Goal: Task Accomplishment & Management: Manage account settings

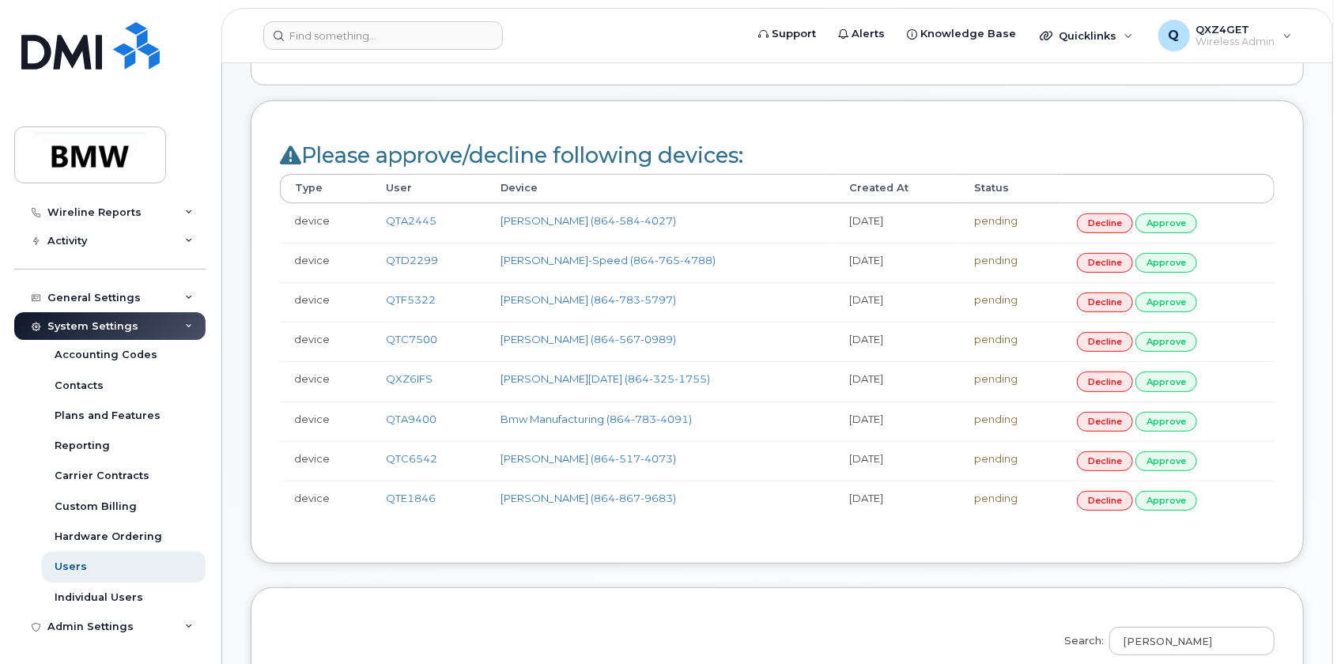
scroll to position [143, 0]
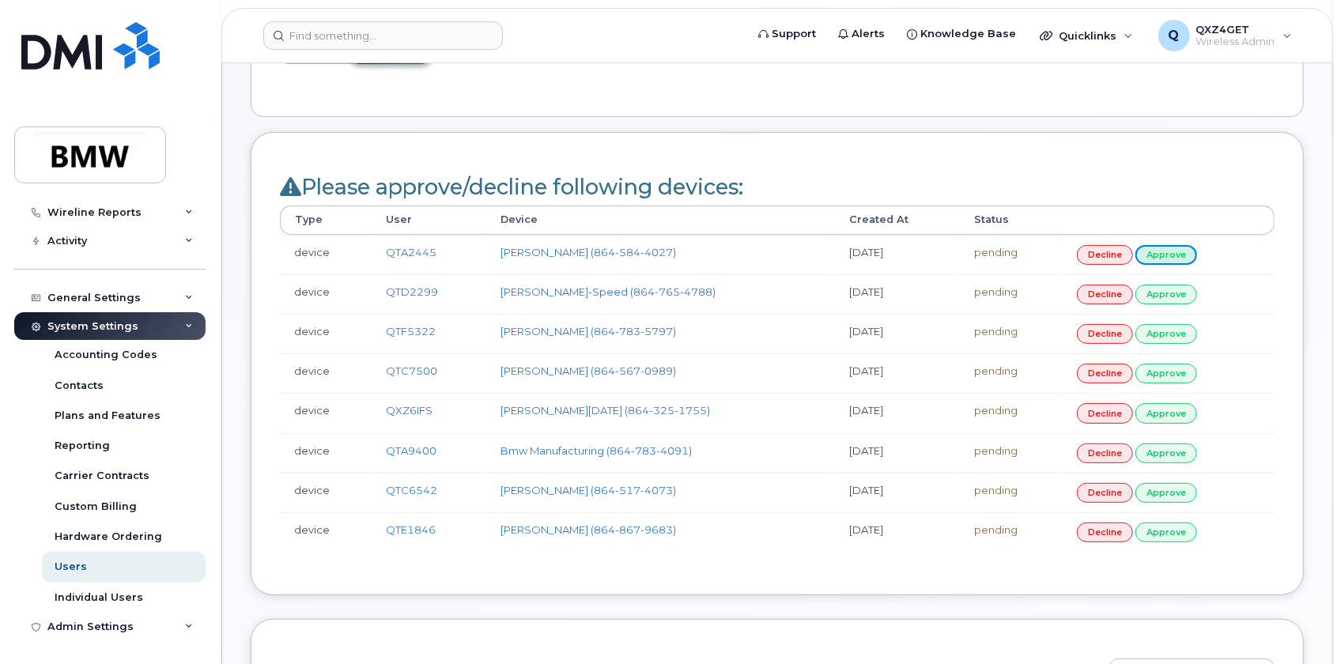
drag, startPoint x: 1160, startPoint y: 249, endPoint x: 1092, endPoint y: 263, distance: 69.3
click at [1160, 249] on link "approve" at bounding box center [1167, 255] width 62 height 20
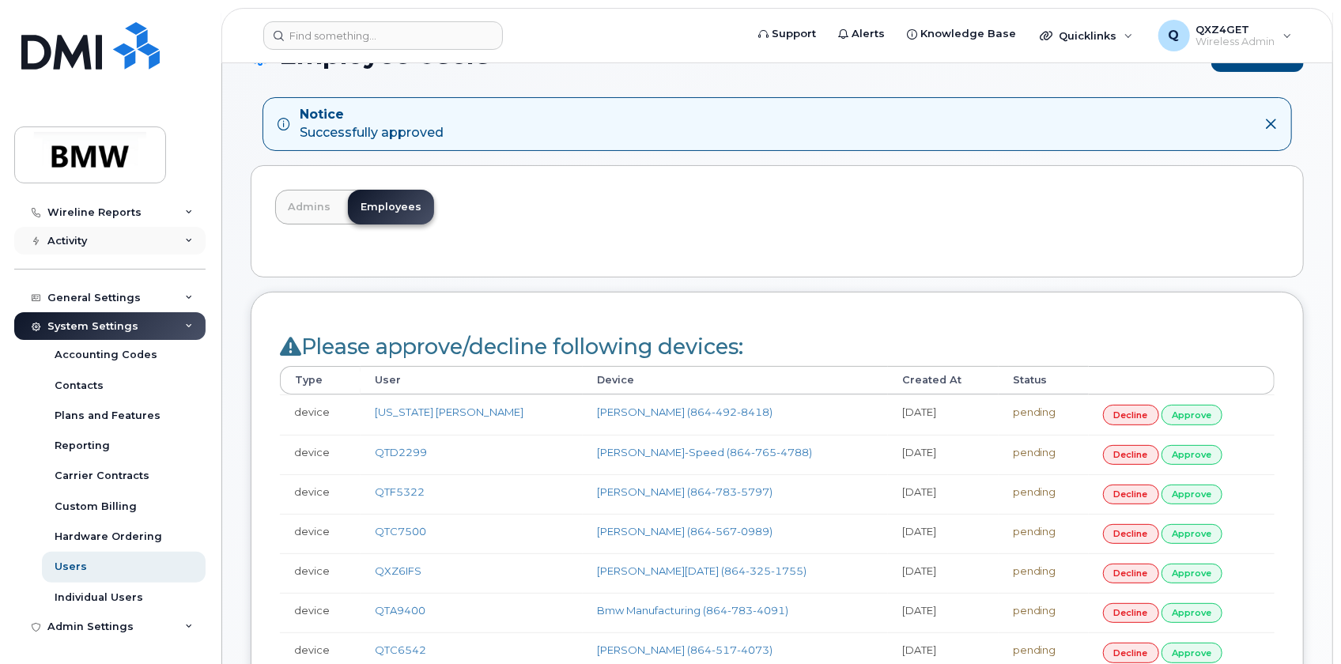
scroll to position [71, 0]
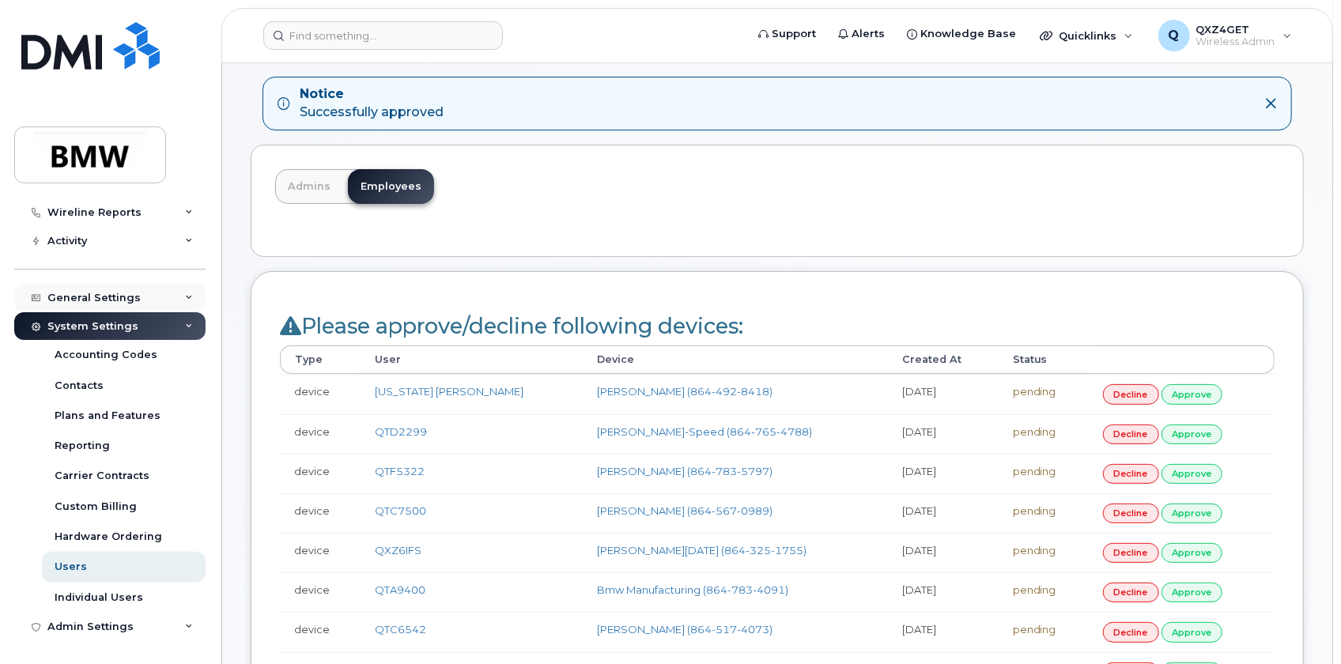
click at [84, 301] on div "General Settings" at bounding box center [93, 298] width 93 height 13
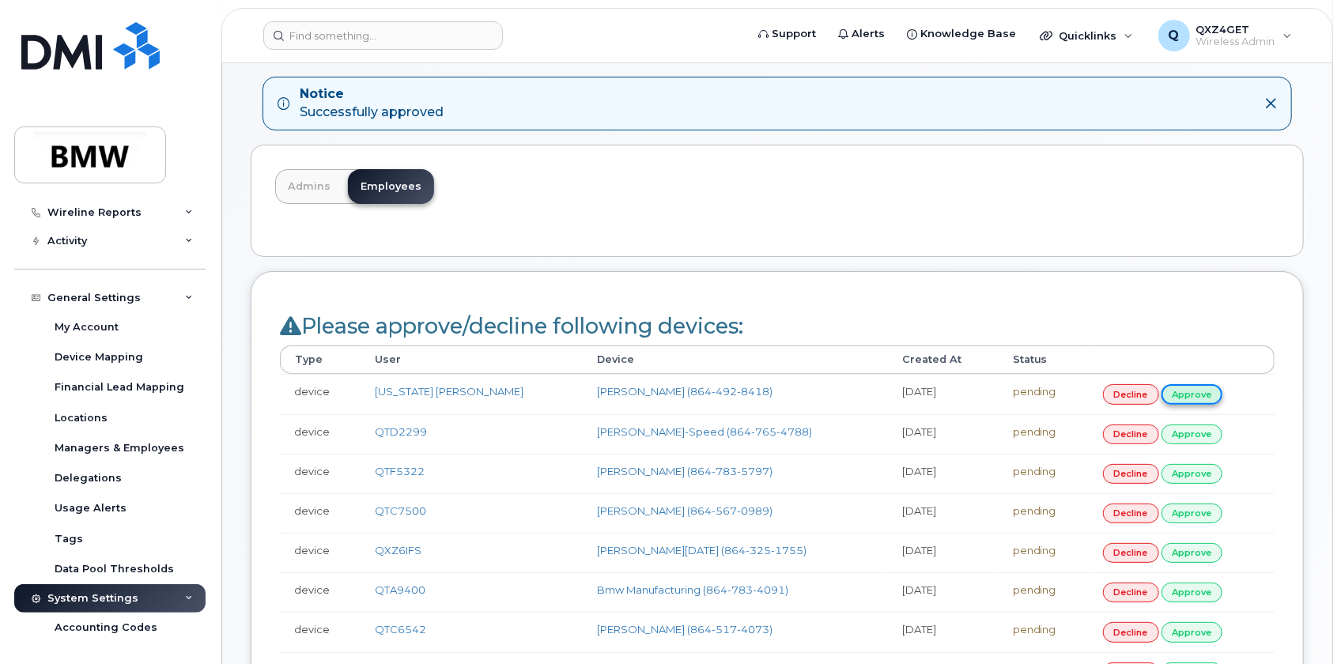
click at [1163, 390] on link "approve" at bounding box center [1193, 394] width 62 height 20
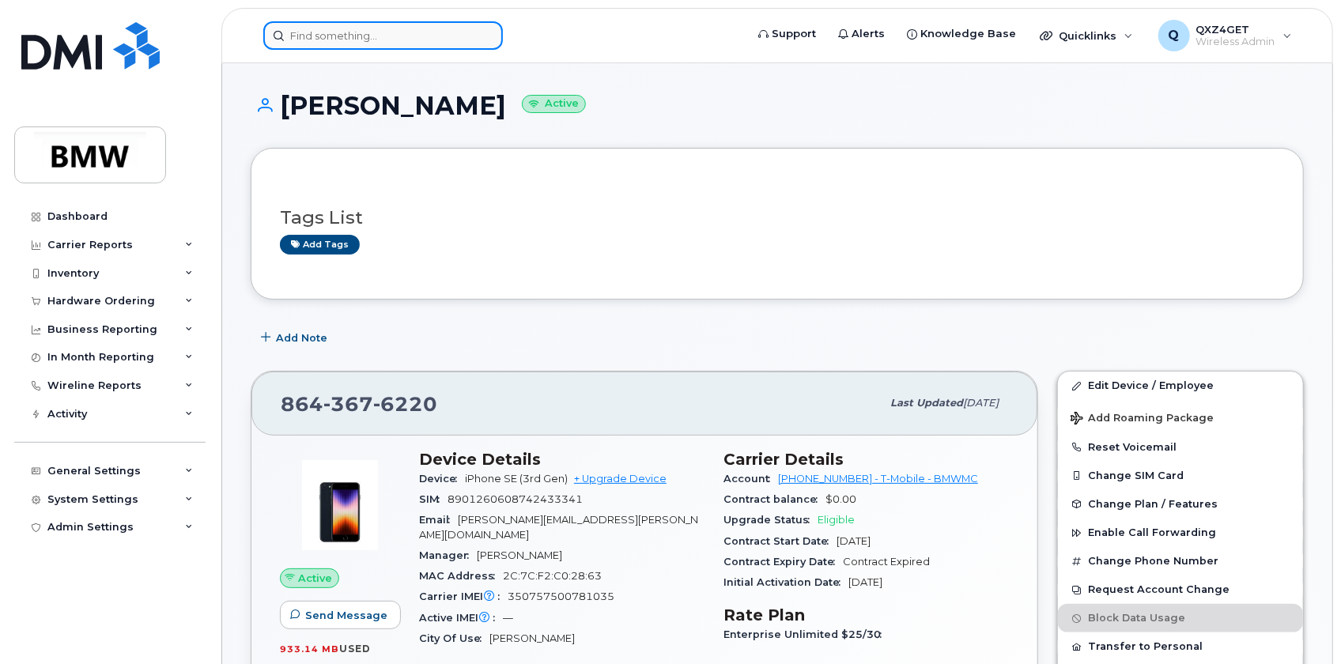
click at [308, 33] on input at bounding box center [383, 35] width 240 height 28
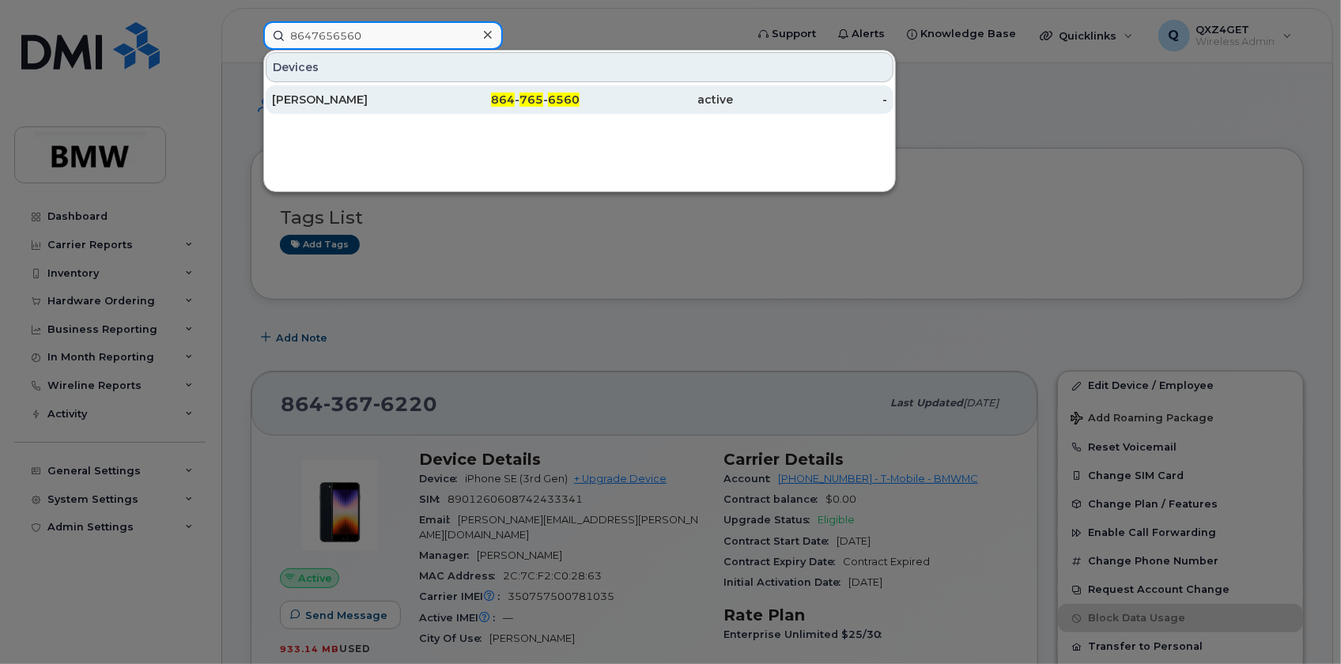
type input "8647656560"
click at [277, 100] on div "[PERSON_NAME]" at bounding box center [349, 100] width 154 height 16
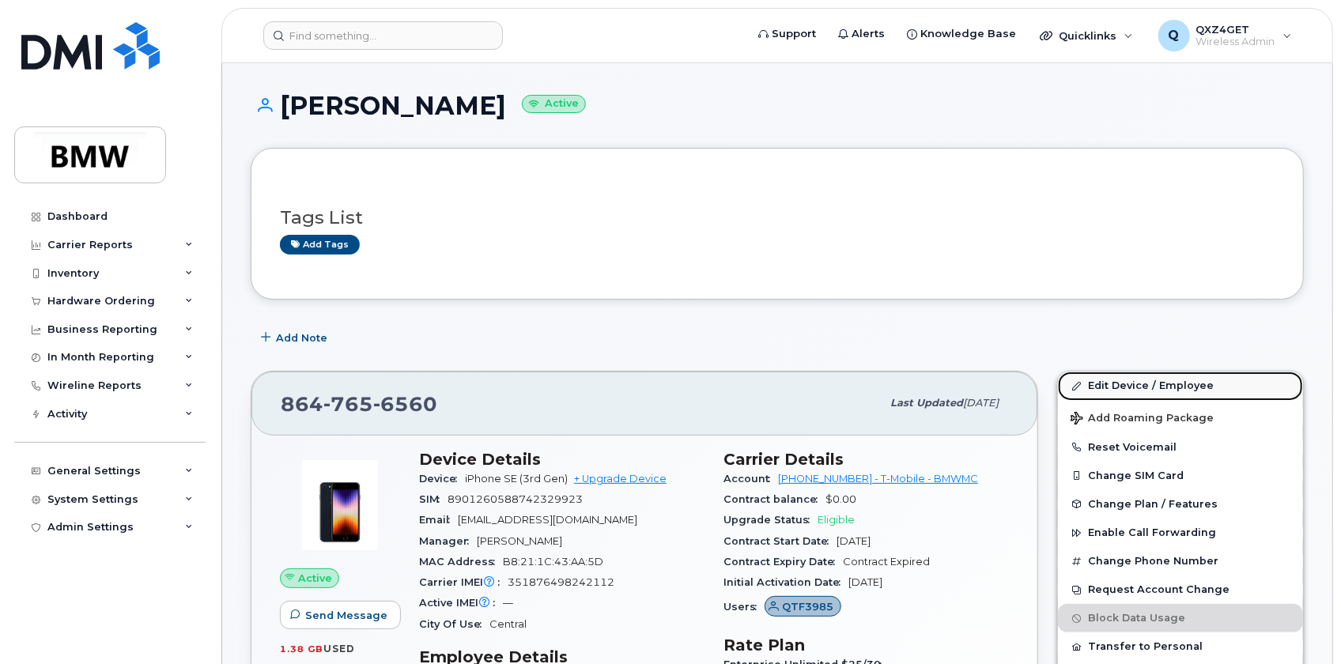
click at [1126, 380] on link "Edit Device / Employee" at bounding box center [1180, 386] width 245 height 28
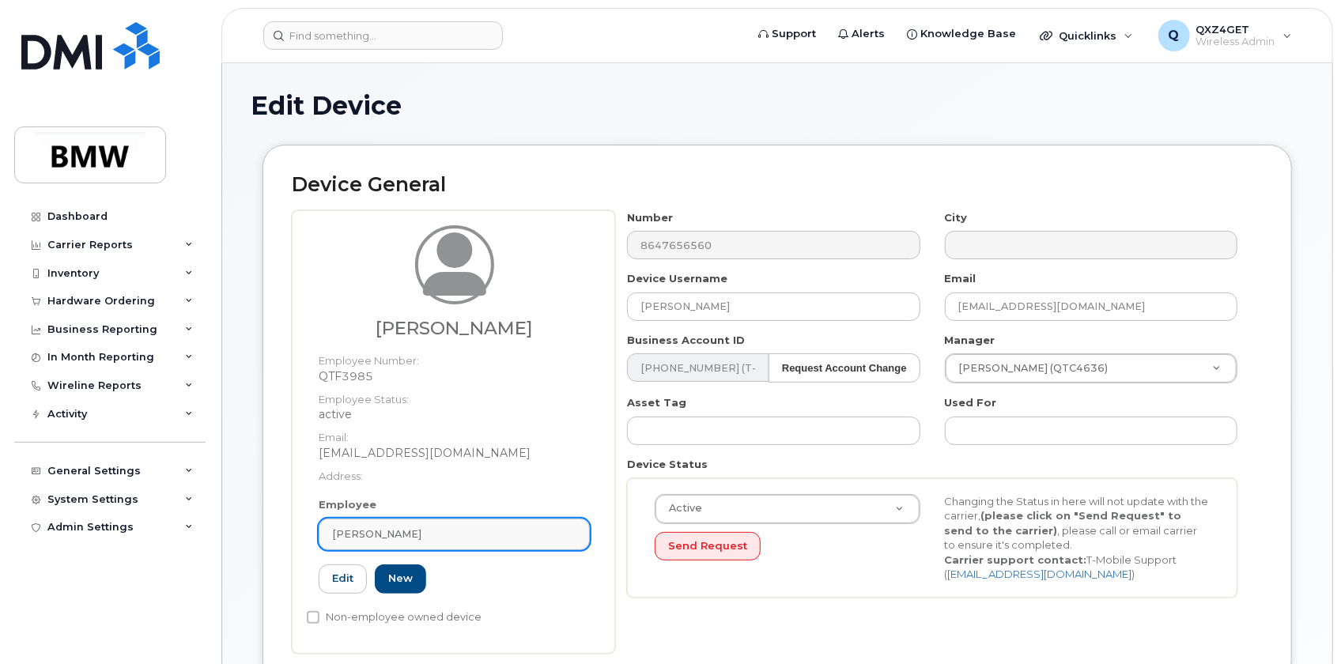
click at [396, 534] on div "[PERSON_NAME]" at bounding box center [454, 534] width 244 height 15
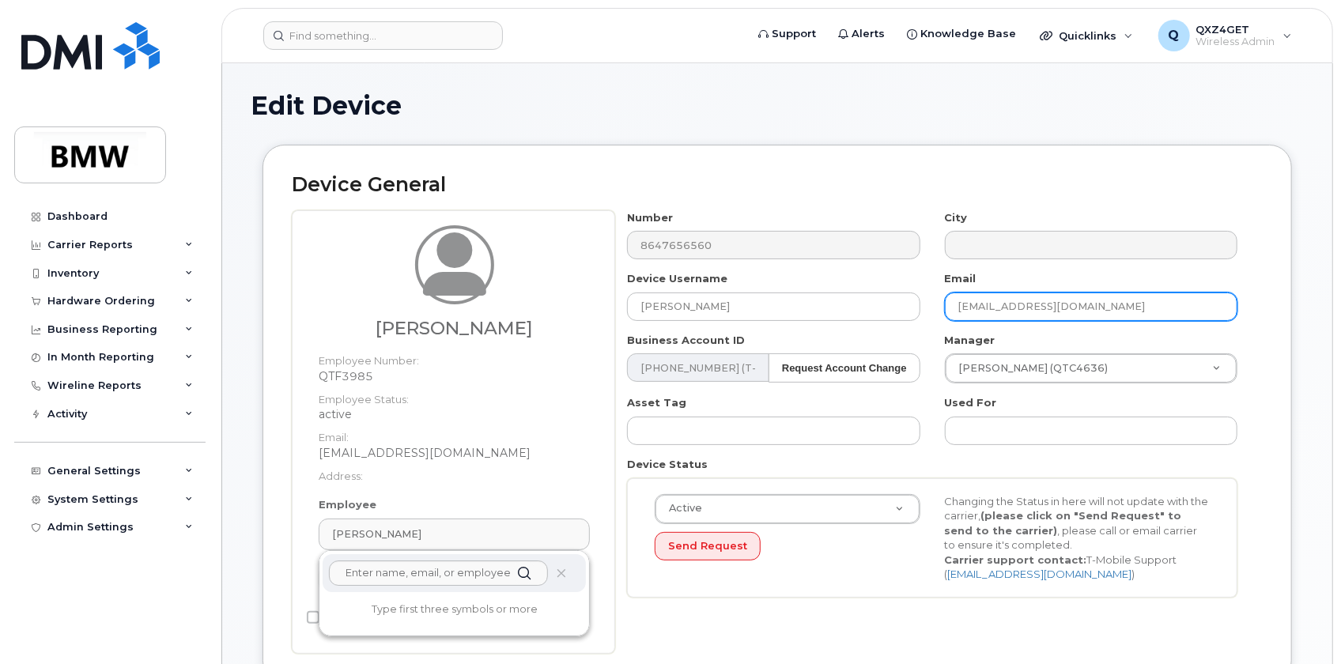
drag, startPoint x: 1110, startPoint y: 308, endPoint x: 947, endPoint y: 322, distance: 164.3
click at [947, 322] on div "Number 8647656560 City Device Username Andrew Ma Email shing.chow@bmwmc.com Bus…" at bounding box center [932, 409] width 635 height 399
click at [945, 322] on div "Number 8647656560 City Device Username Andrew Ma Email shing.chow@bmwmc.com Bus…" at bounding box center [932, 409] width 635 height 399
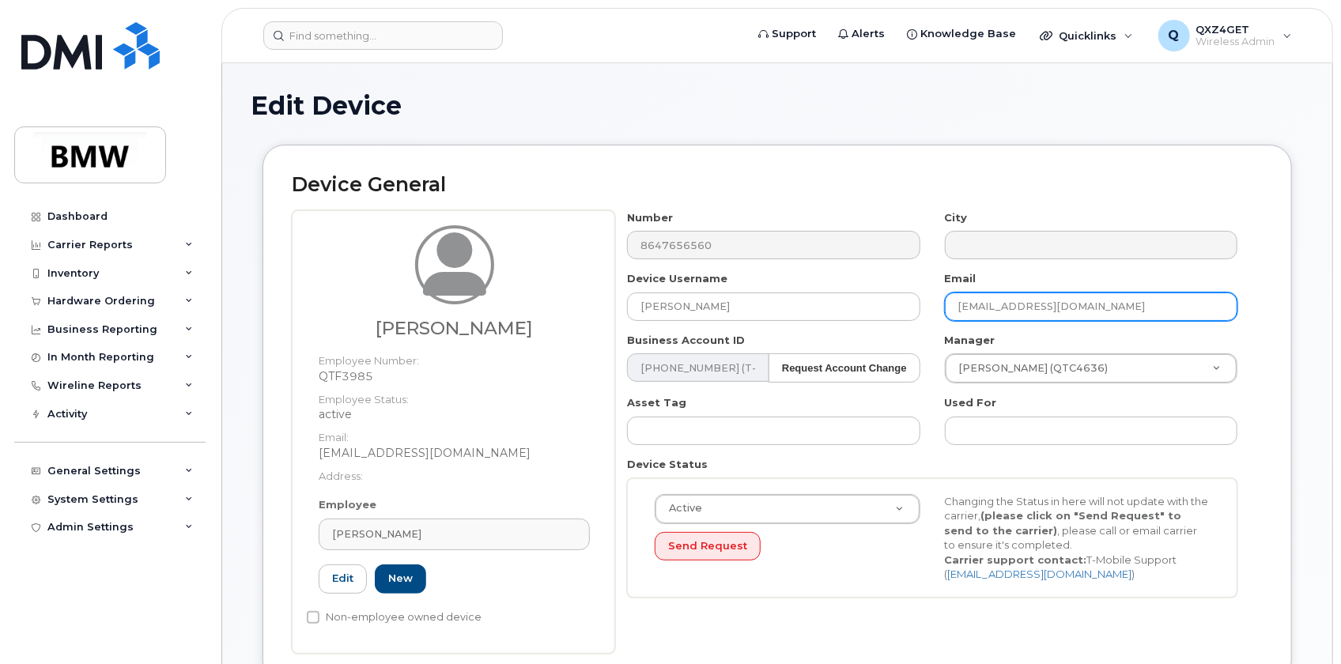
drag, startPoint x: 975, startPoint y: 317, endPoint x: 1106, endPoint y: 295, distance: 133.1
click at [1106, 295] on input "shing.chow@bmwmc.com" at bounding box center [1091, 307] width 293 height 28
drag, startPoint x: 1124, startPoint y: 305, endPoint x: 941, endPoint y: 310, distance: 182.7
click at [941, 310] on div "Email shing.chow@bmwmc.com" at bounding box center [1091, 296] width 317 height 50
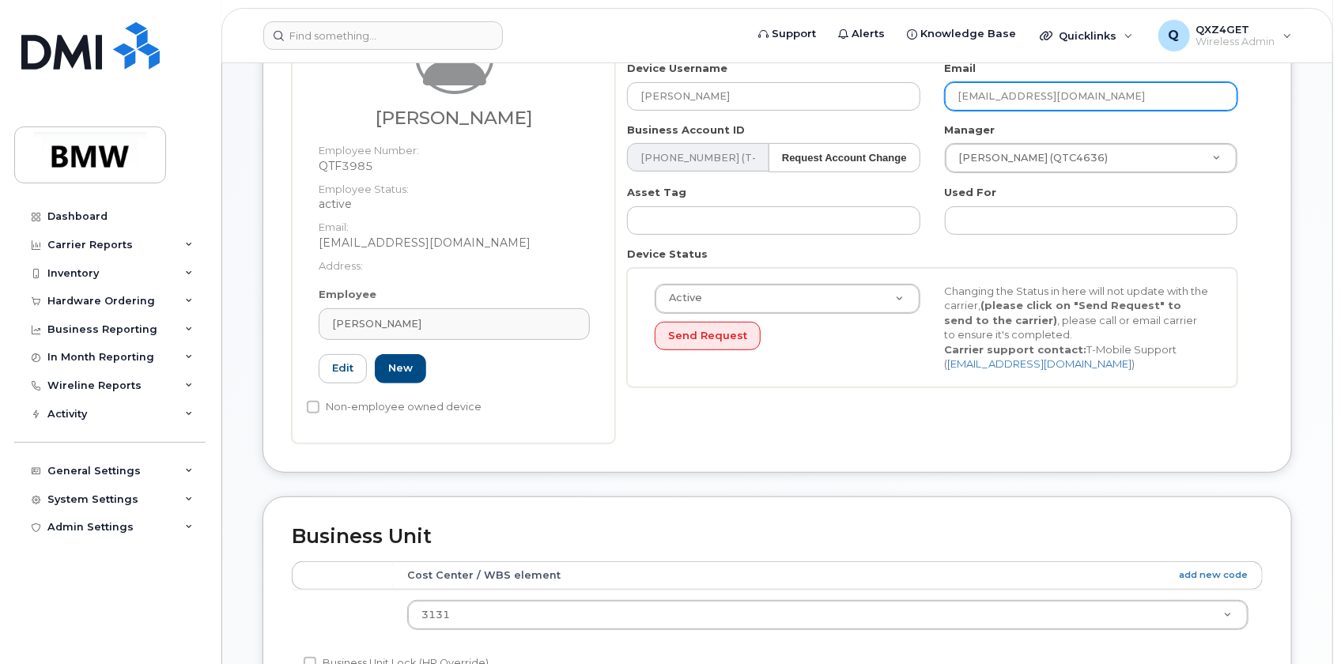
scroll to position [215, 0]
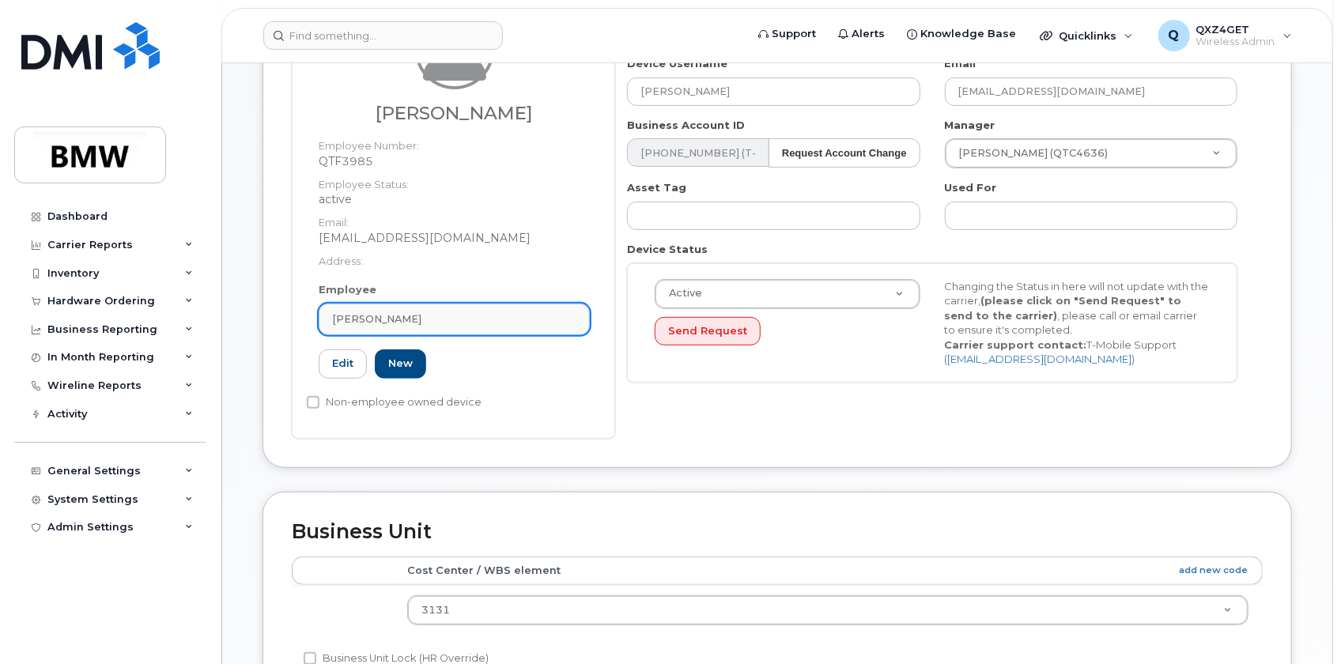
click at [394, 318] on span "Shing Chow" at bounding box center [376, 319] width 89 height 15
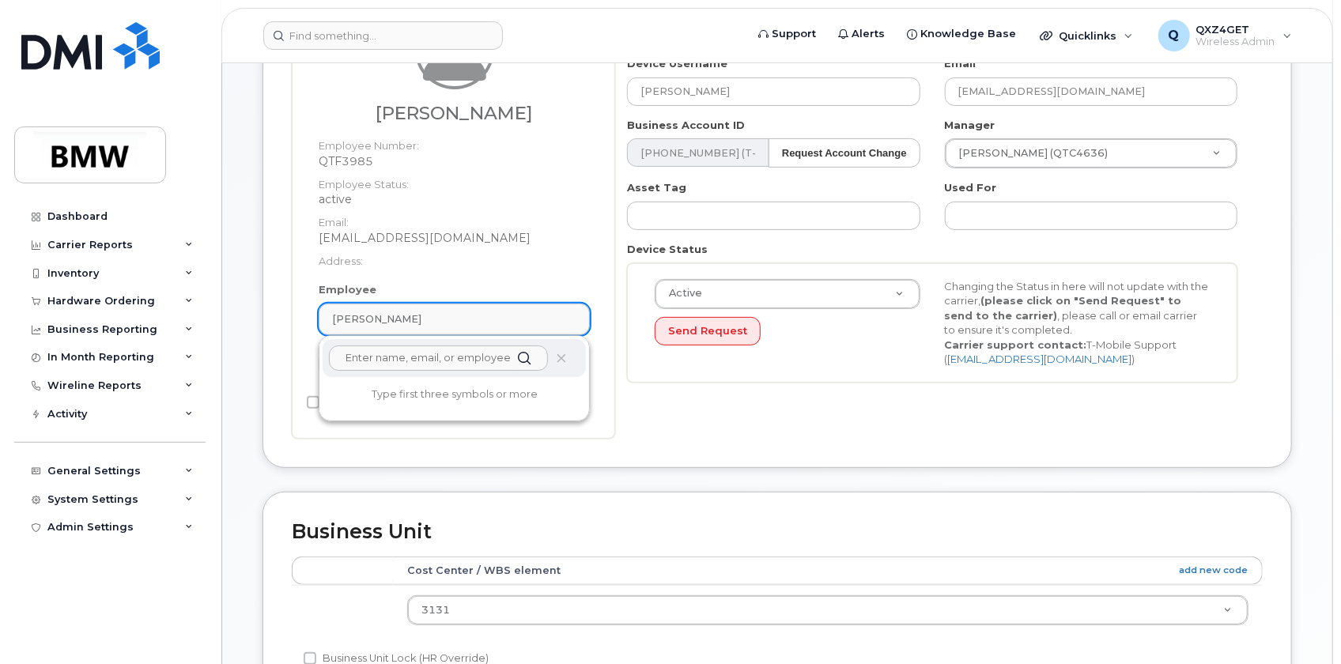
paste input "shing.chow@bmwmc.com"
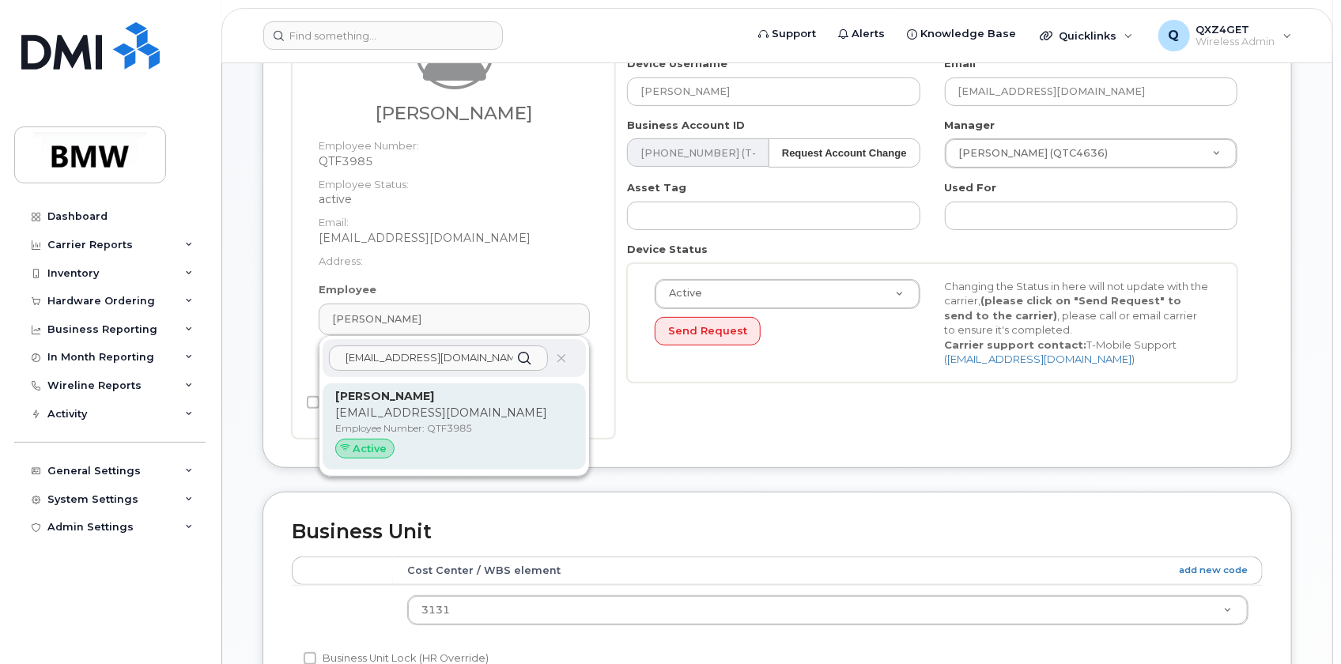
type input "shing.chow@bmwmc.com"
click at [372, 422] on p "Employee Number: QTF3985" at bounding box center [454, 429] width 238 height 14
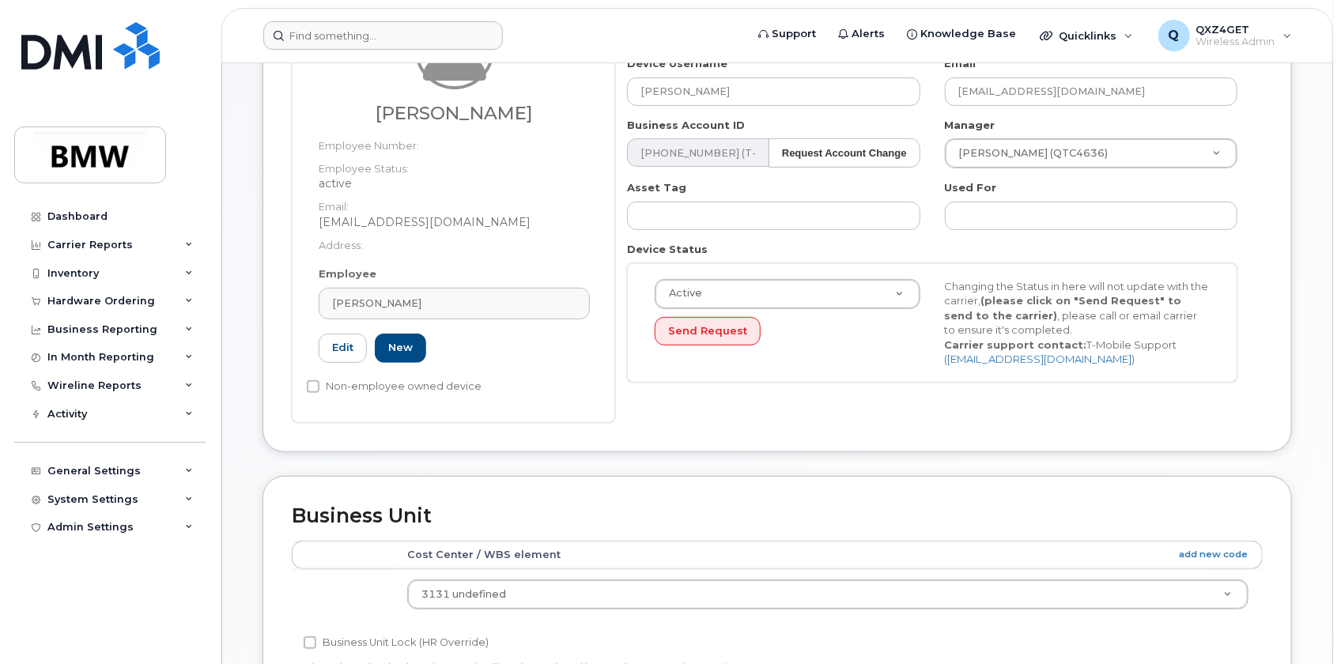
type input "Shing Chow"
type input "14966667"
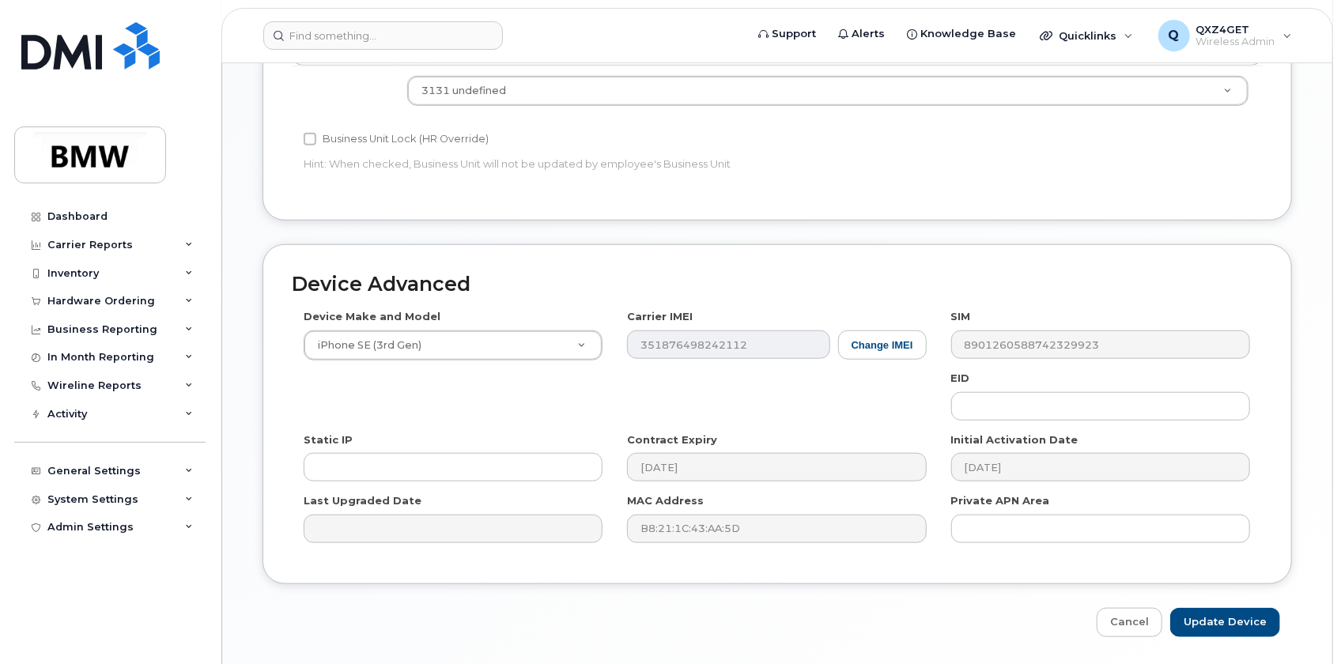
scroll to position [769, 0]
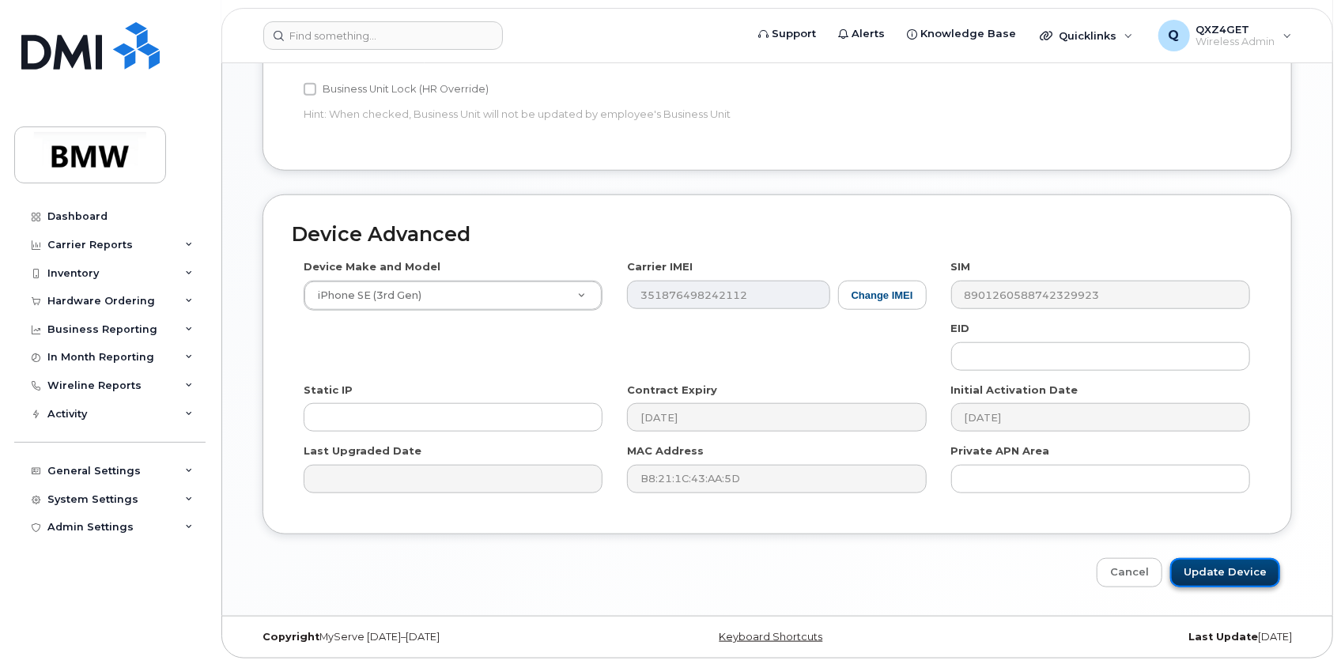
click at [1233, 577] on input "Update Device" at bounding box center [1225, 572] width 110 height 29
type input "Saving..."
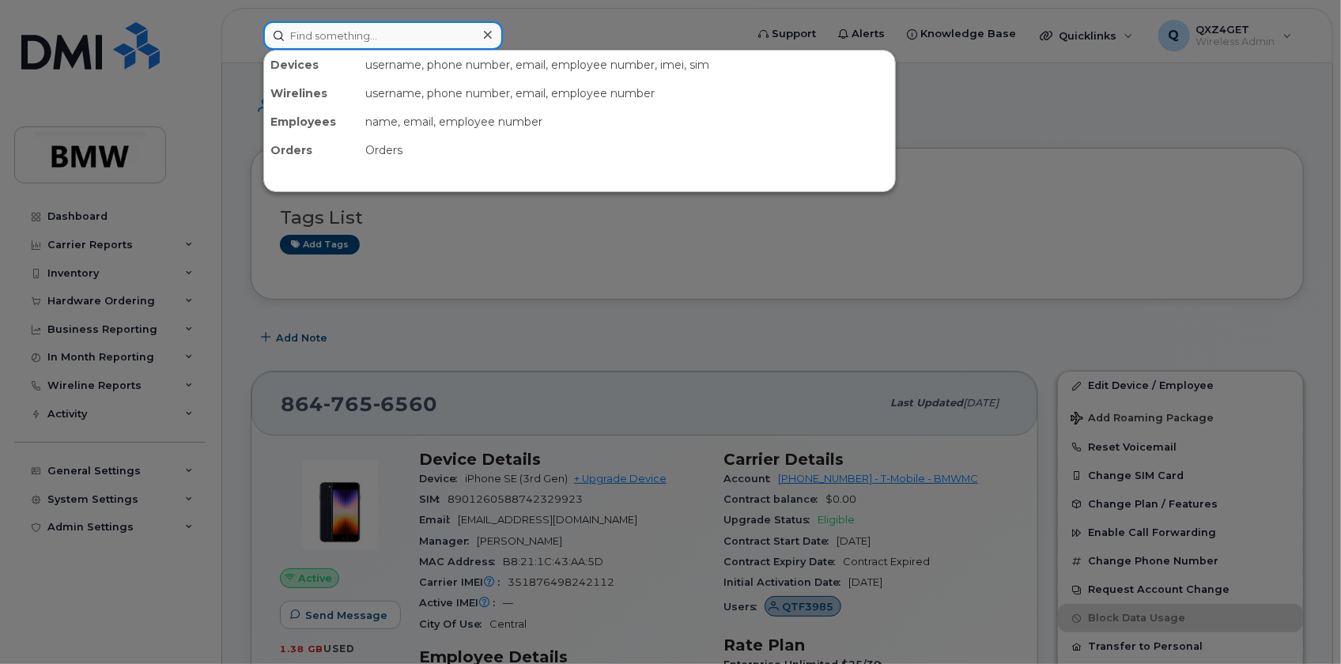
click at [342, 36] on input at bounding box center [383, 35] width 240 height 28
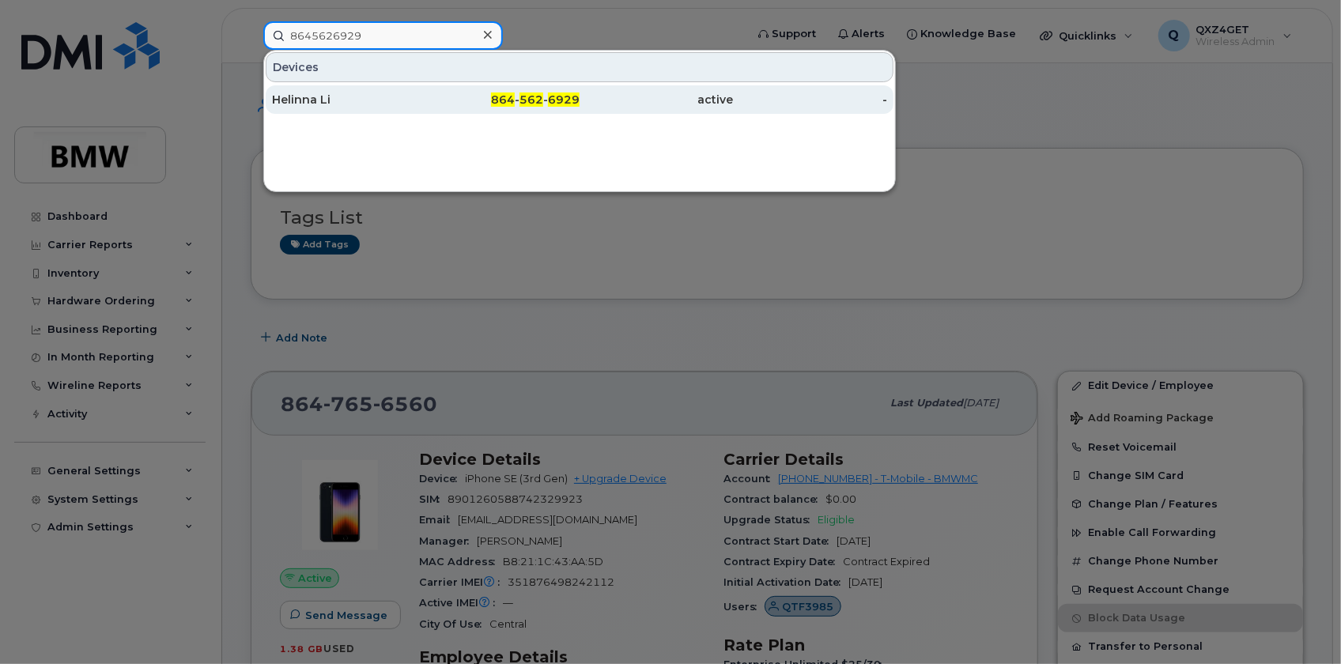
type input "8645626929"
click at [281, 98] on div "Helinna Li" at bounding box center [349, 100] width 154 height 16
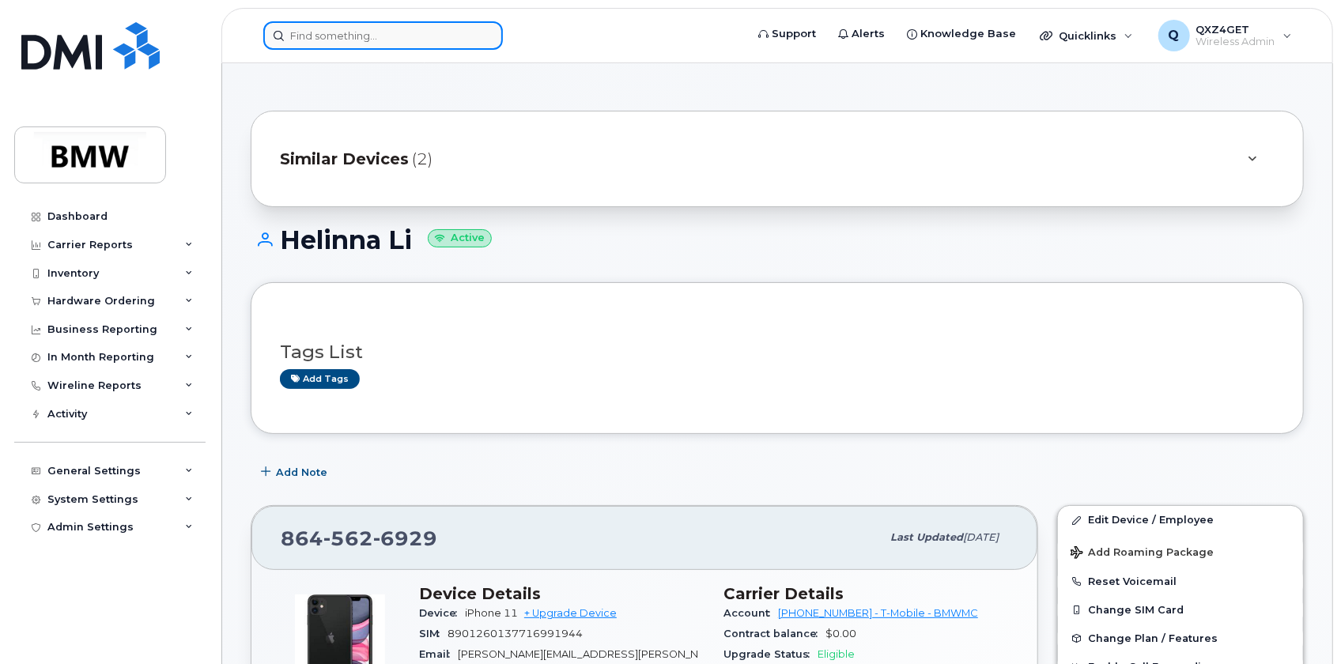
click at [350, 40] on input at bounding box center [383, 35] width 240 height 28
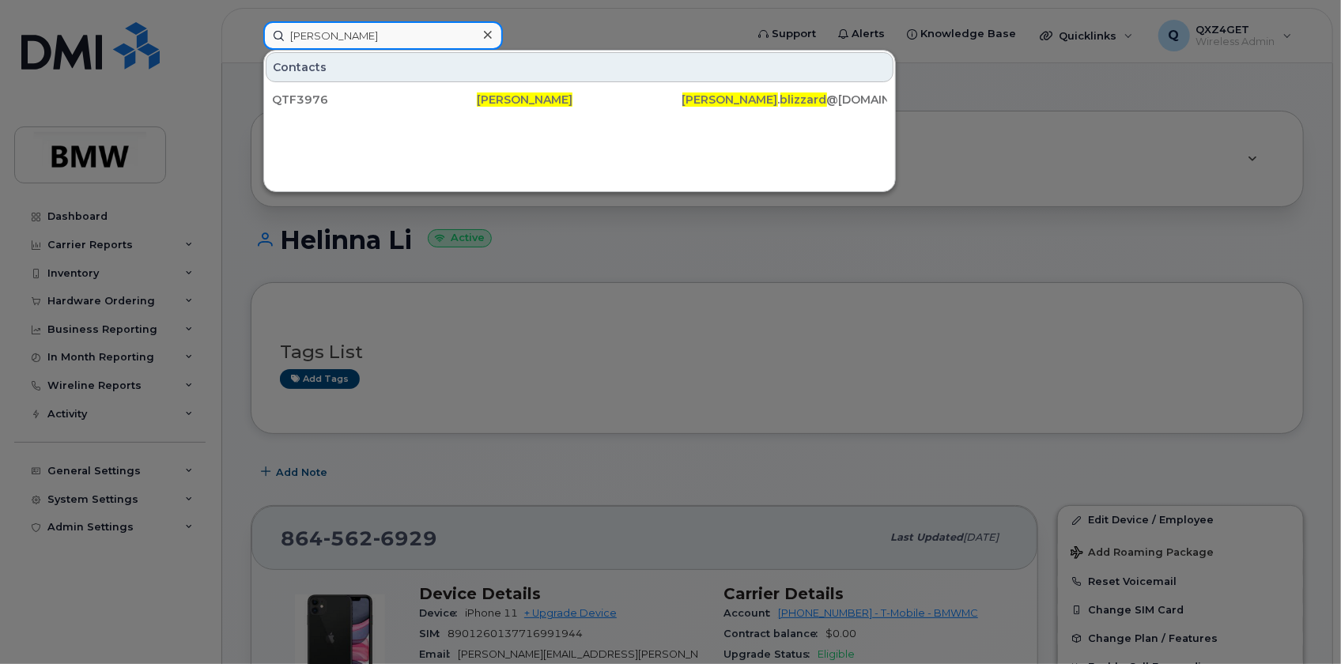
drag, startPoint x: 379, startPoint y: 33, endPoint x: 249, endPoint y: 55, distance: 131.6
click at [253, 50] on div "[PERSON_NAME] Contacts QTF3976 [PERSON_NAME] [PERSON_NAME] . blizzard @[DOMAIN_…" at bounding box center [499, 35] width 497 height 28
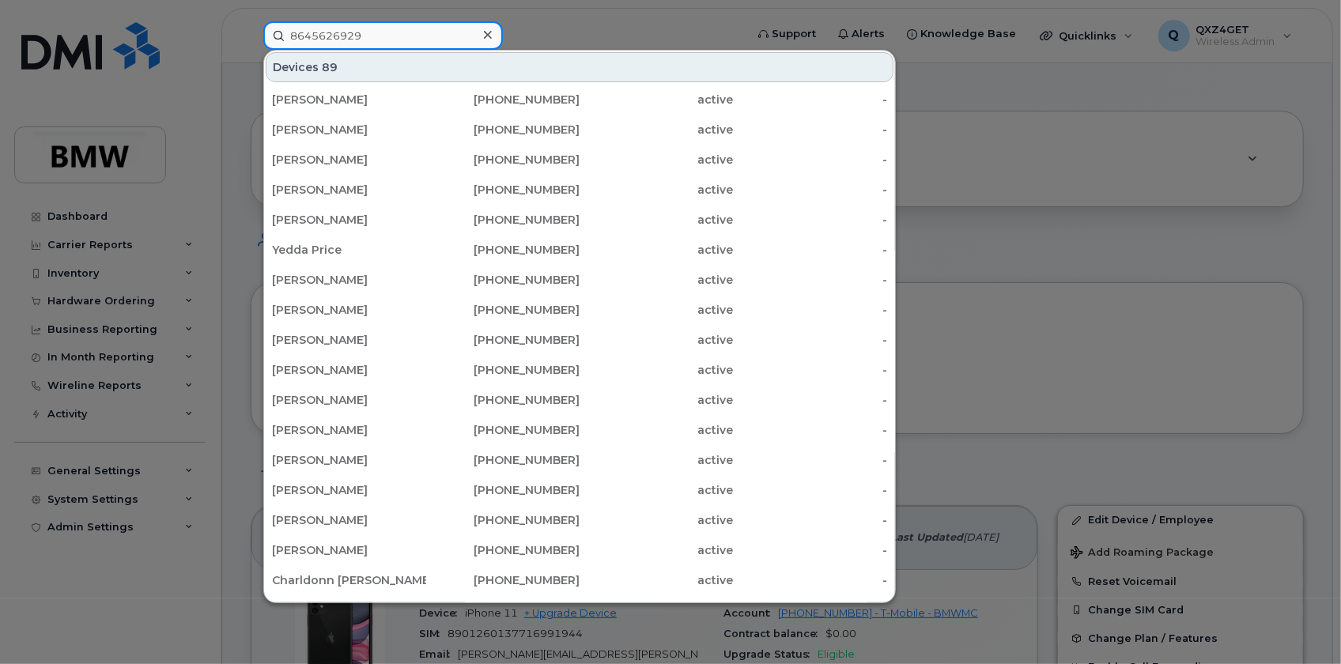
type input "8645626929"
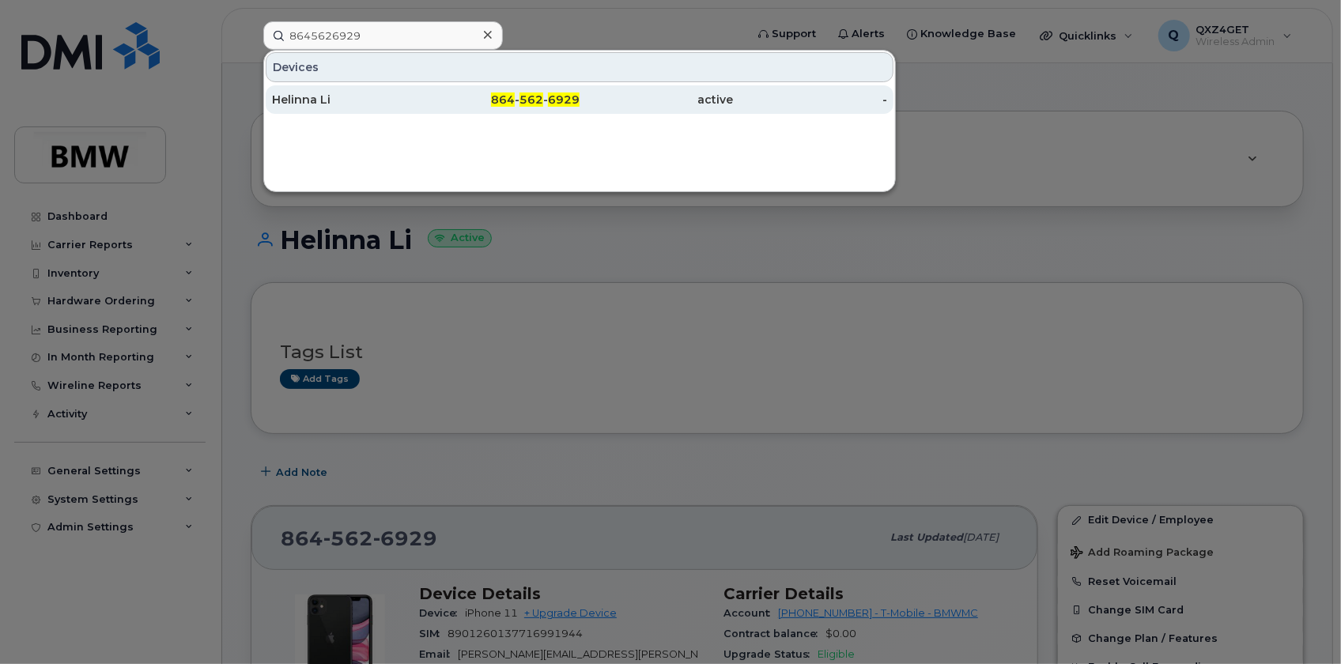
click at [313, 100] on div "Helinna Li" at bounding box center [349, 100] width 154 height 16
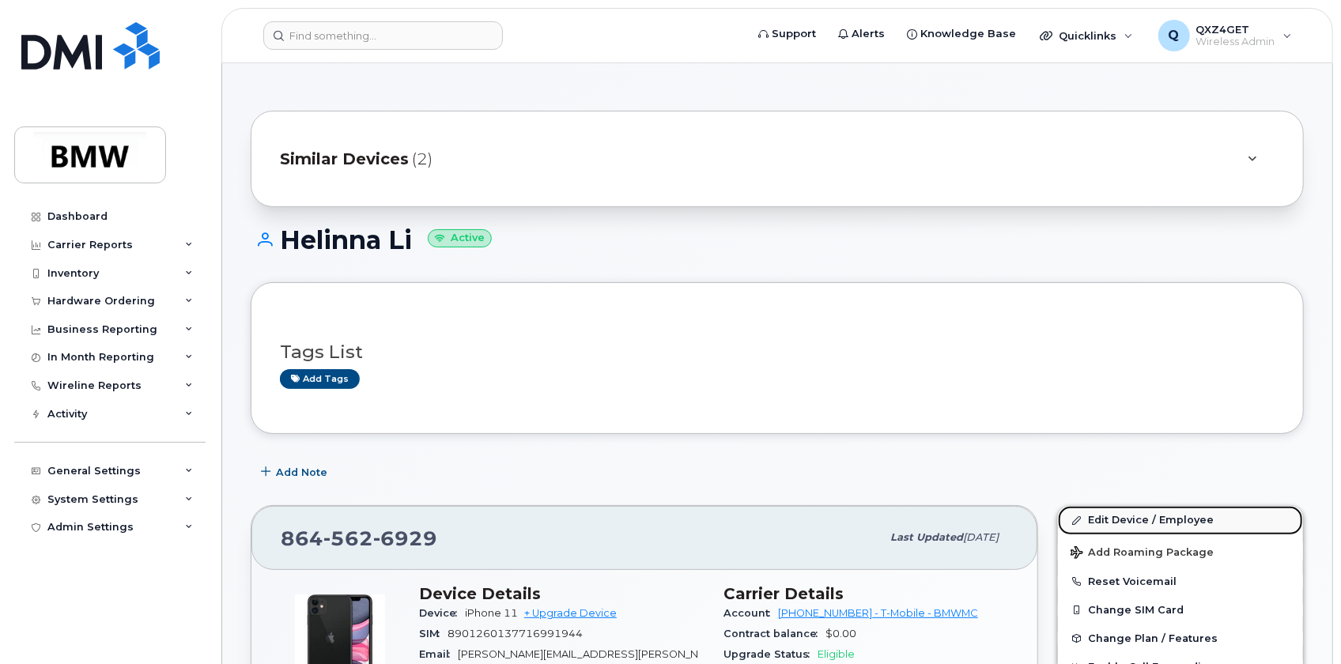
click at [1117, 513] on link "Edit Device / Employee" at bounding box center [1180, 520] width 245 height 28
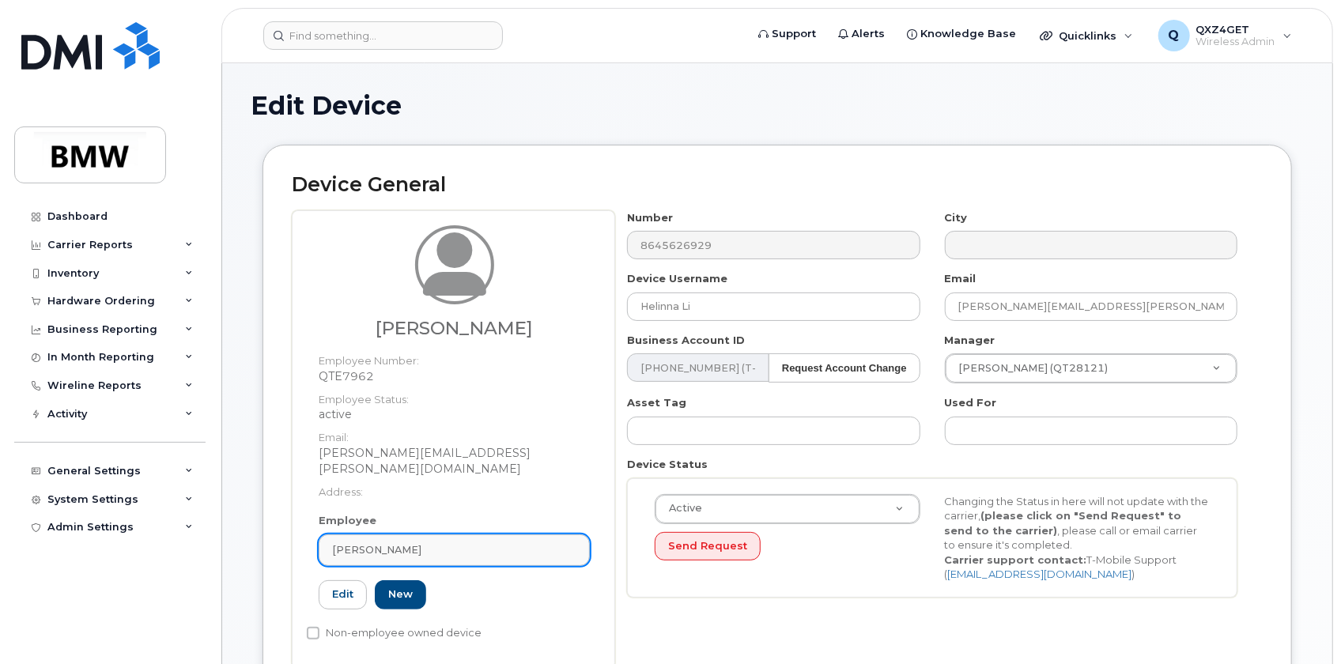
click at [440, 543] on div "[PERSON_NAME]" at bounding box center [454, 550] width 244 height 15
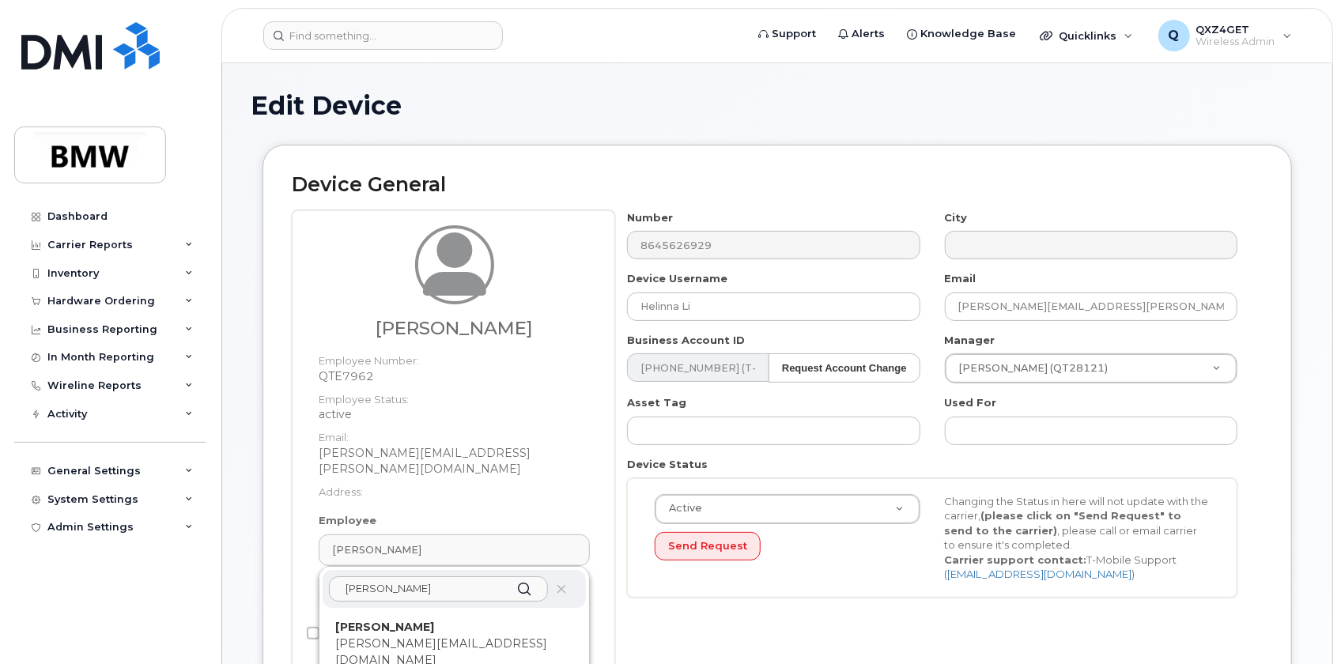
type input "Michael Blizza"
drag, startPoint x: 422, startPoint y: 624, endPoint x: 736, endPoint y: 37, distance: 665.9
click at [427, 636] on p "[PERSON_NAME][EMAIL_ADDRESS][DOMAIN_NAME]" at bounding box center [454, 652] width 238 height 33
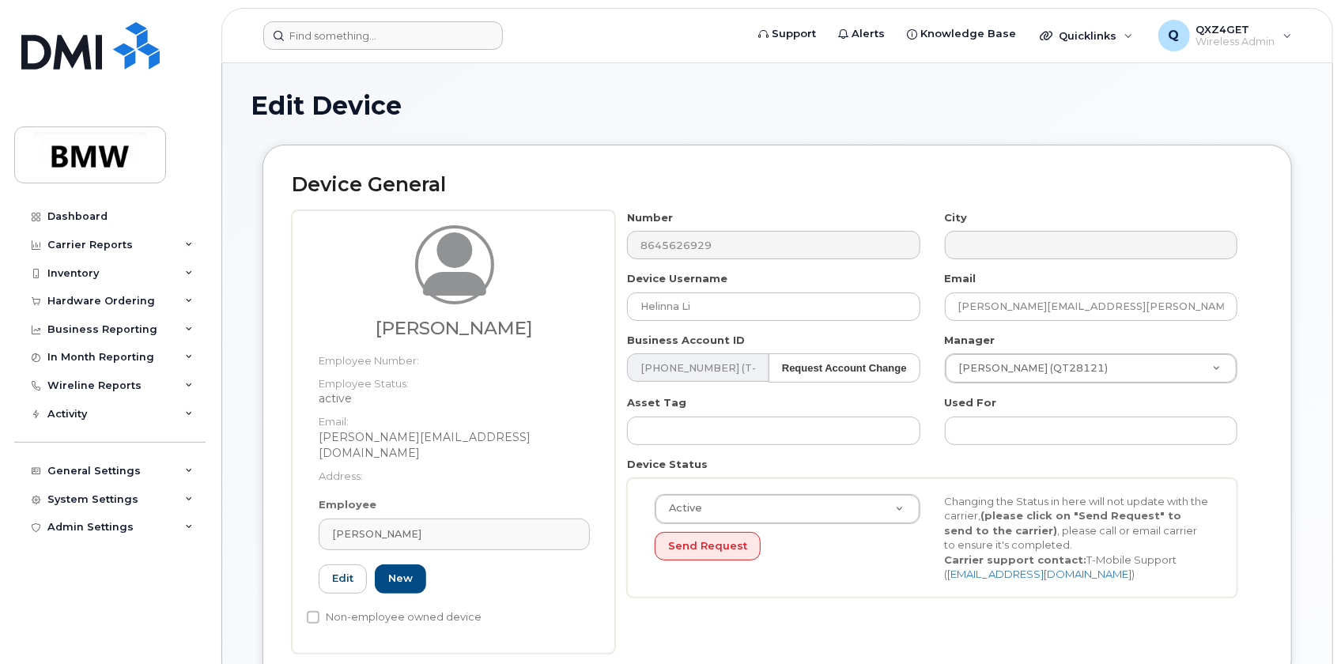
type input "QTF3976"
type input "[PERSON_NAME]"
type input "[PERSON_NAME][EMAIL_ADDRESS][DOMAIN_NAME]"
type input "14966667"
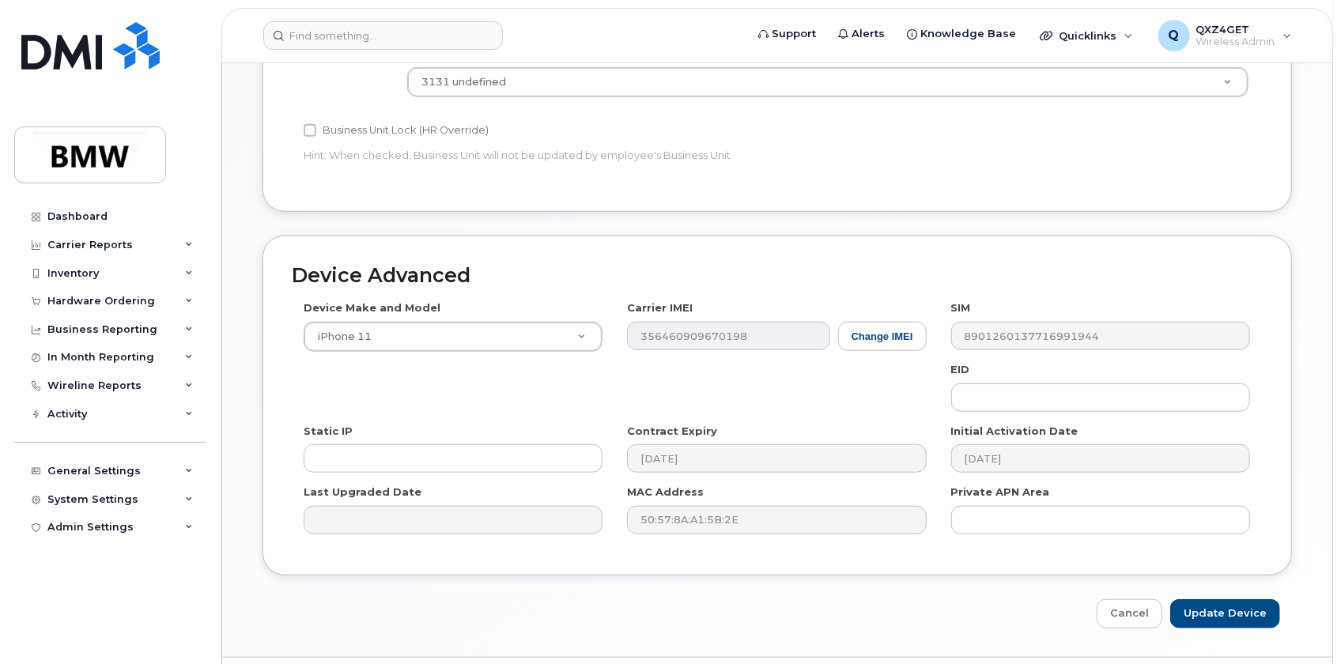
scroll to position [769, 0]
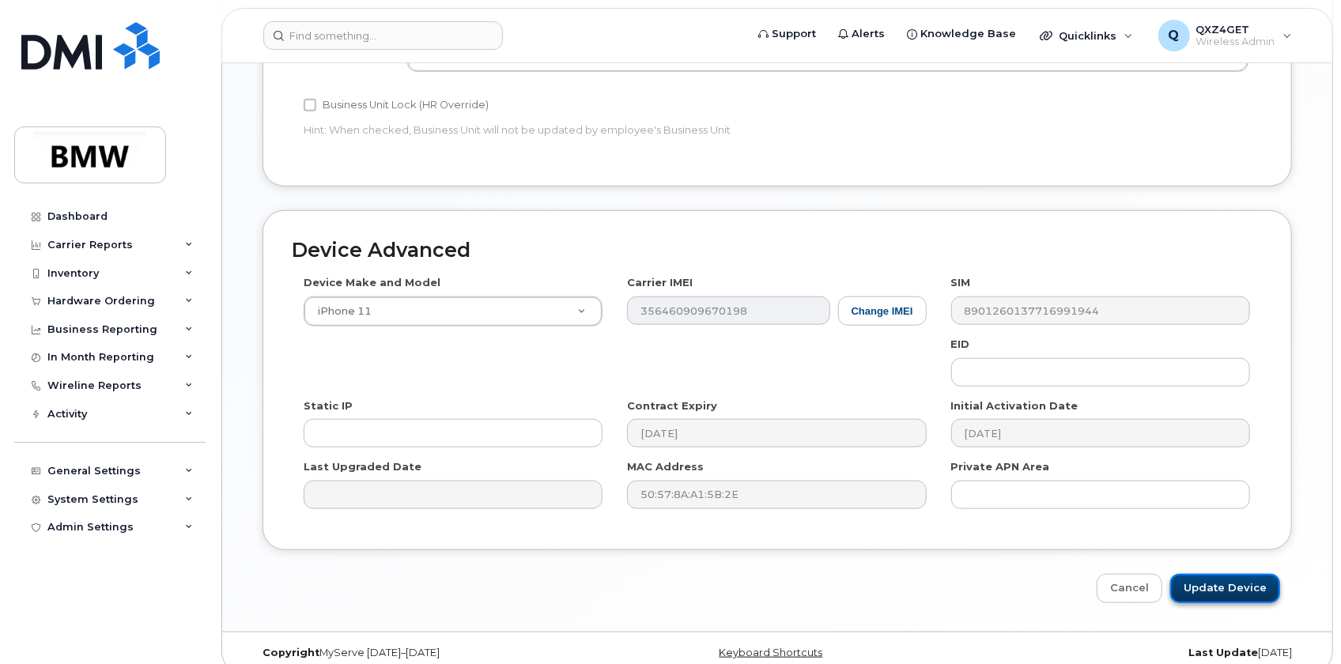
click at [1225, 578] on input "Update Device" at bounding box center [1225, 588] width 110 height 29
type input "Saving..."
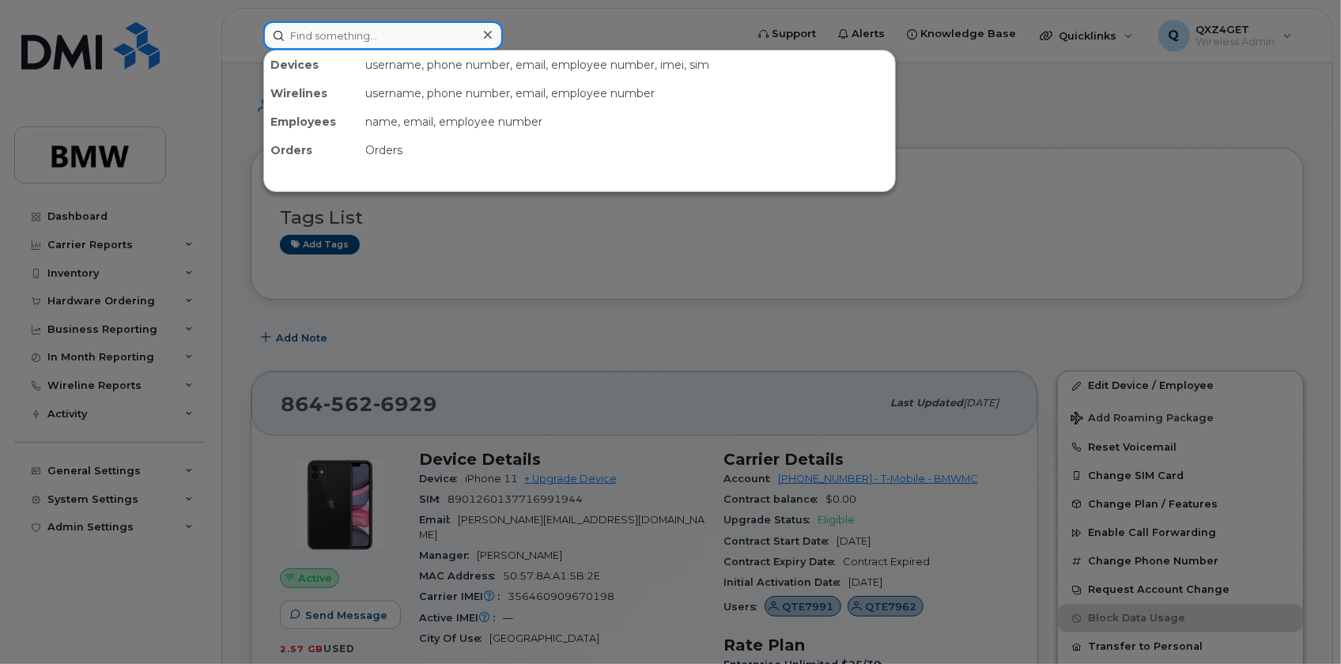
click at [343, 39] on input at bounding box center [383, 35] width 240 height 28
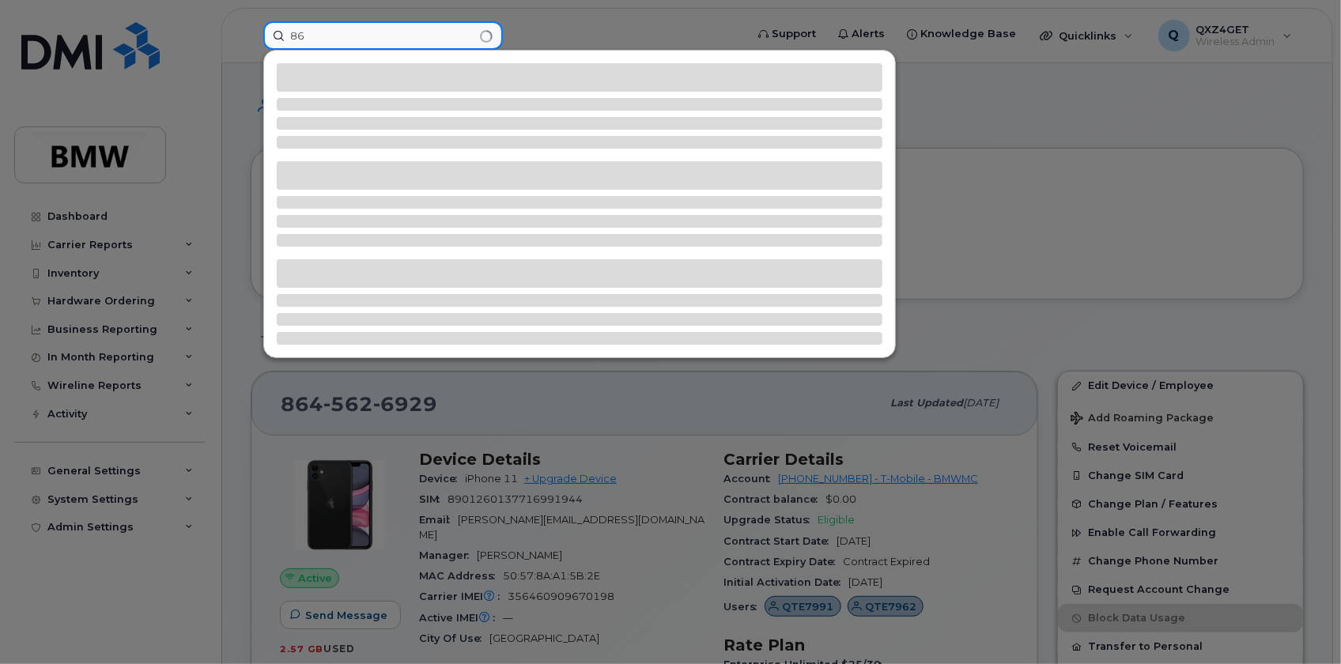
type input "8"
type input "8646268918"
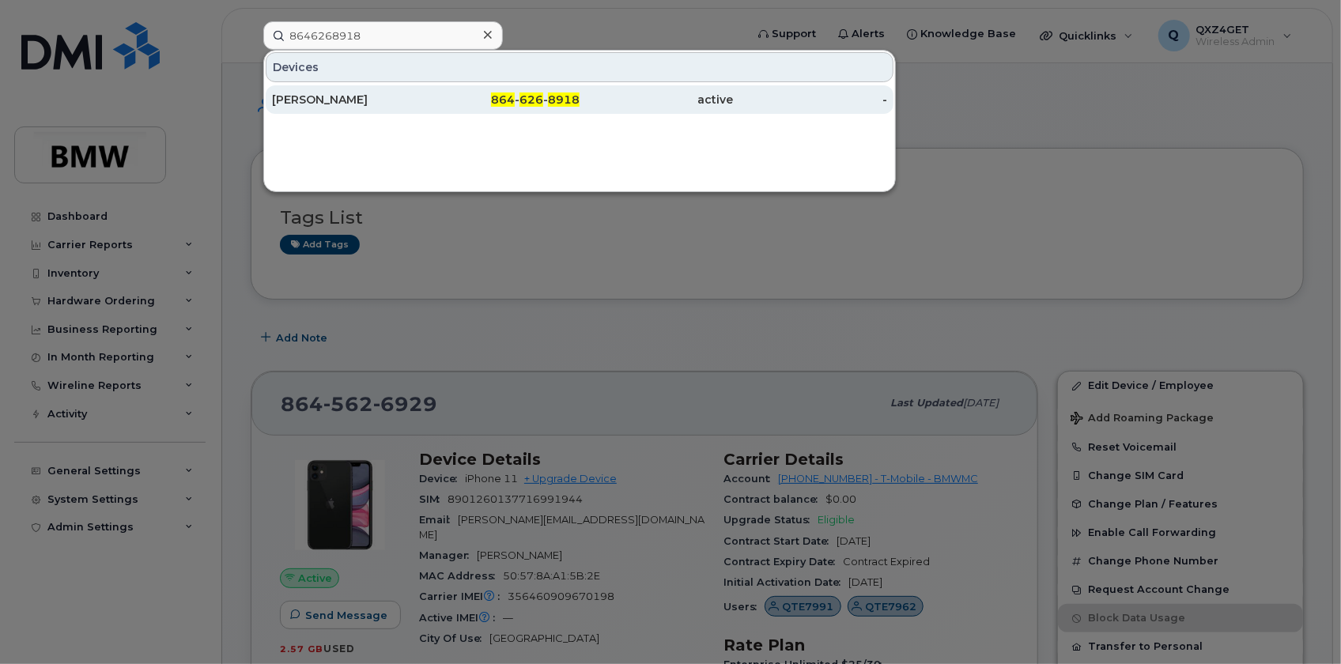
click at [297, 97] on div "[PERSON_NAME]" at bounding box center [349, 100] width 154 height 16
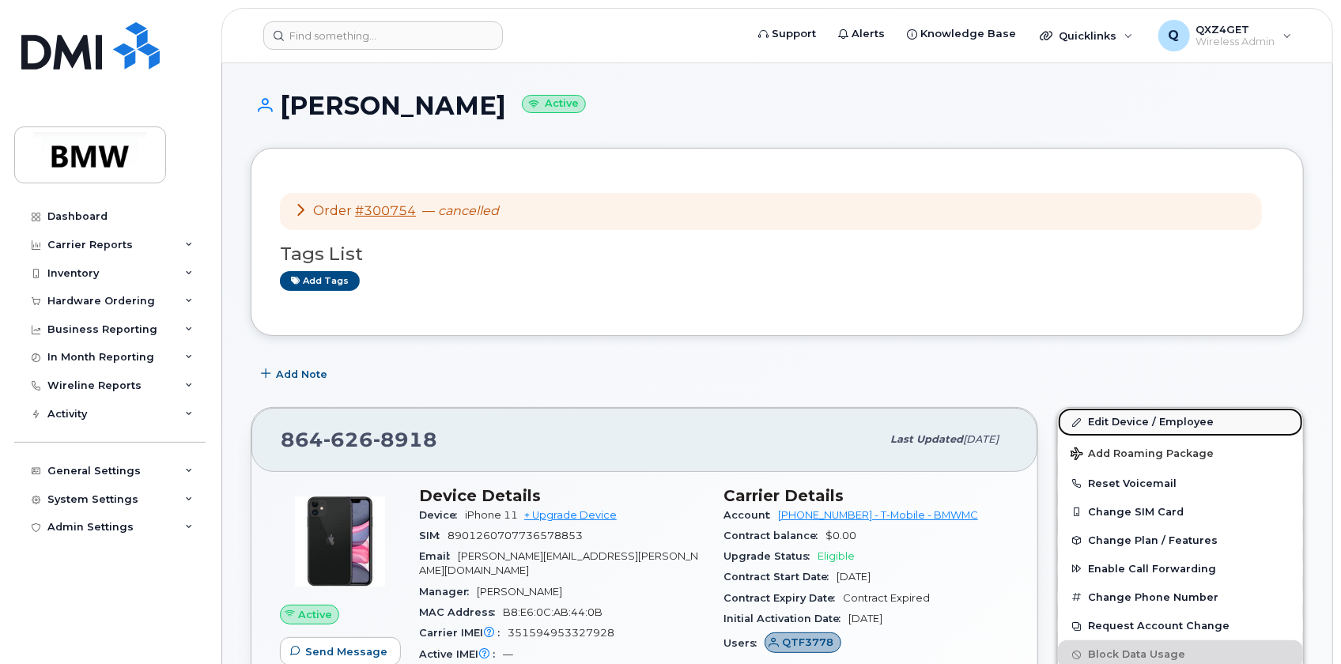
click at [1123, 418] on link "Edit Device / Employee" at bounding box center [1180, 422] width 245 height 28
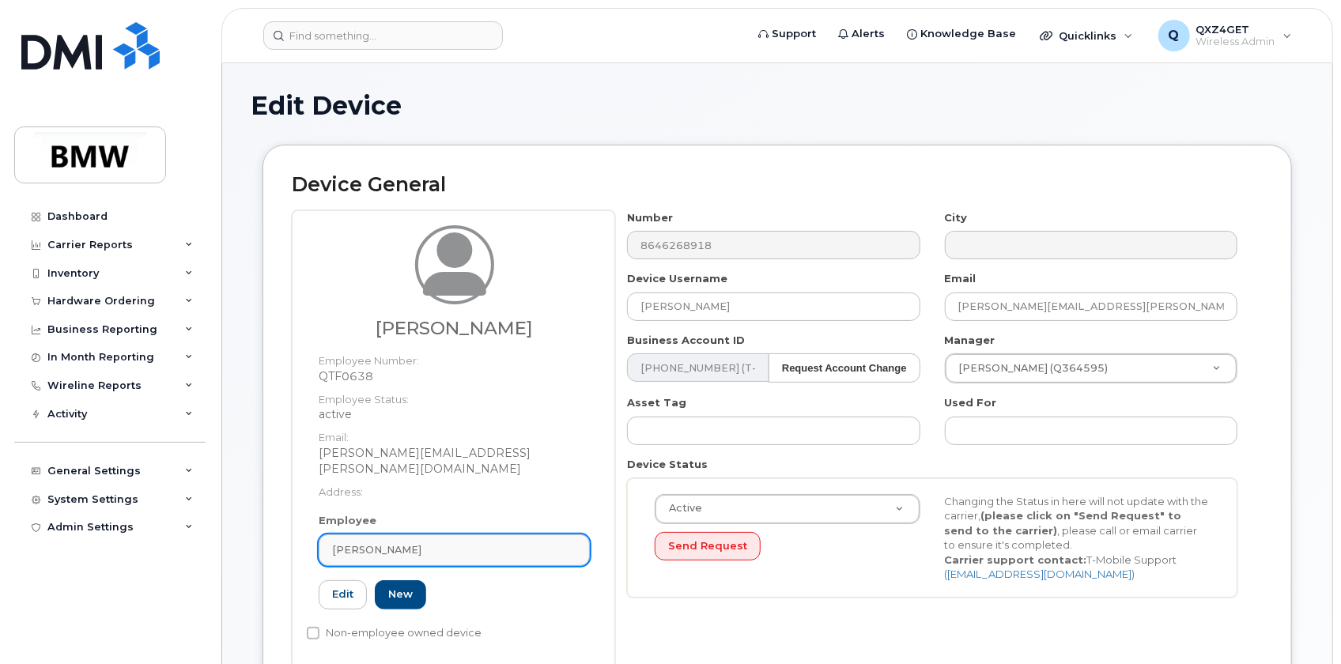
click at [420, 543] on div "Carl Humphreys" at bounding box center [454, 550] width 244 height 15
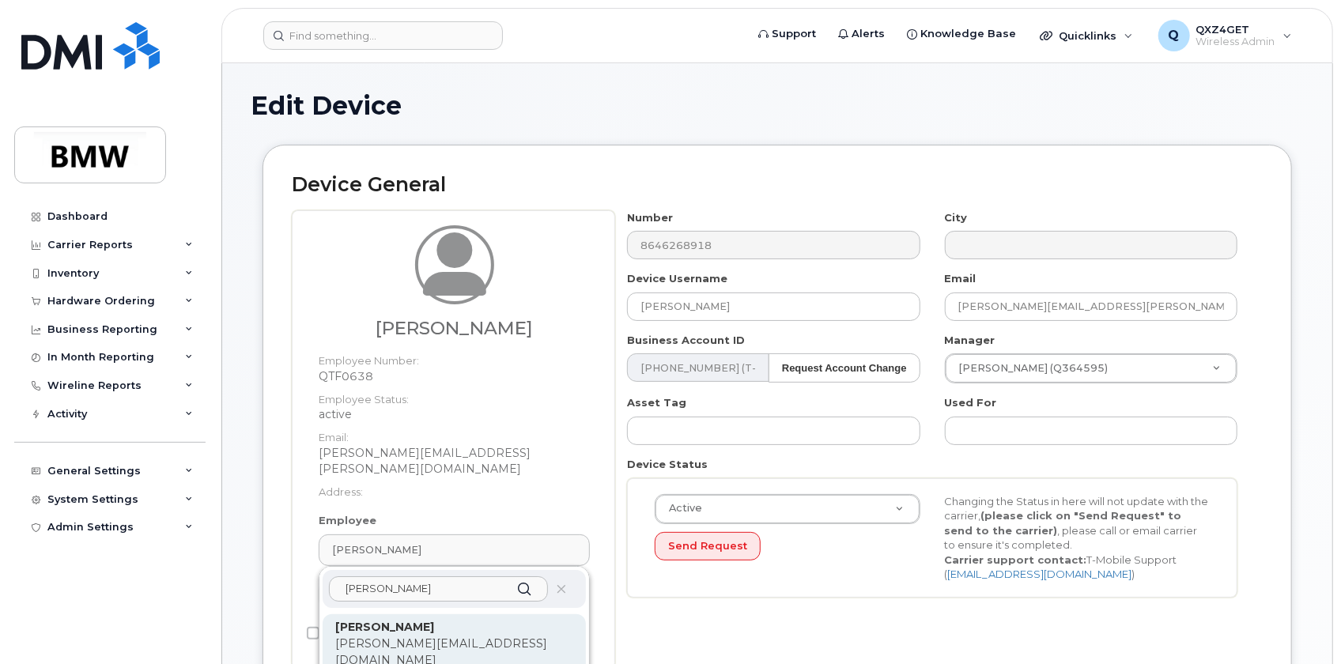
type input "Harrison Le"
click at [446, 664] on p "Employee Number: QTF3778" at bounding box center [454, 676] width 238 height 14
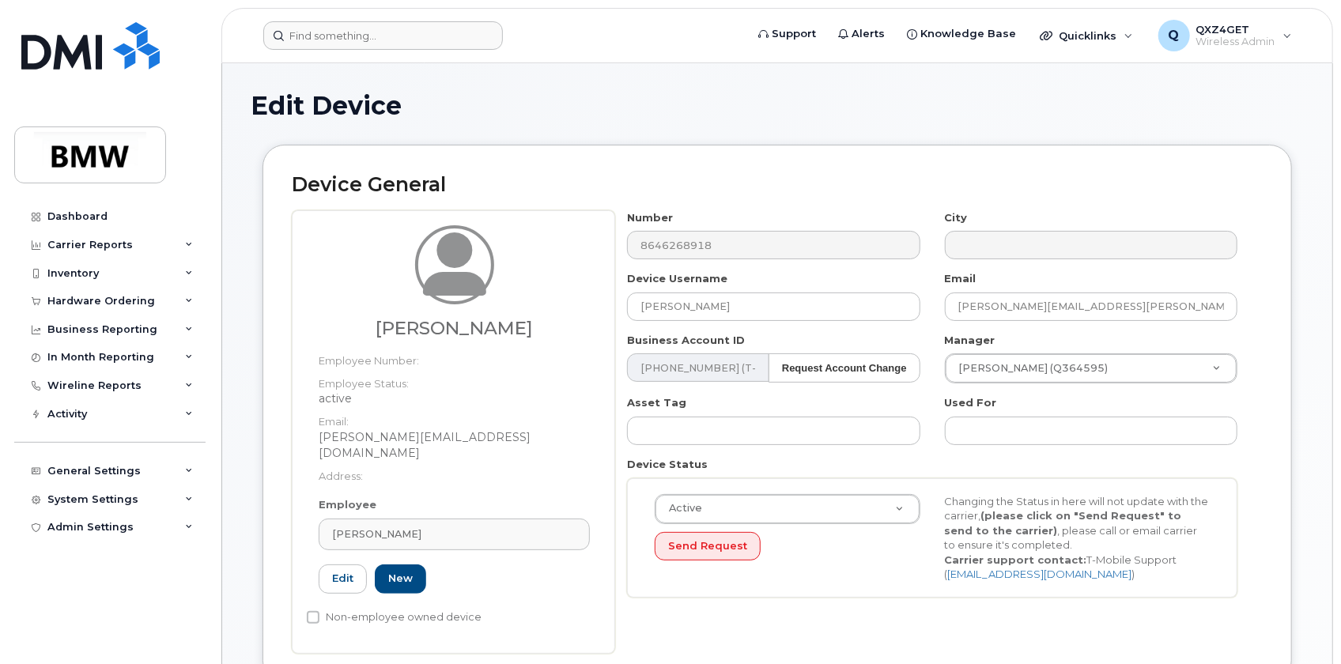
type input "QTF3778"
type input "Harrison Le"
type input "harrison.le@bmwmc.com"
type input "14966744"
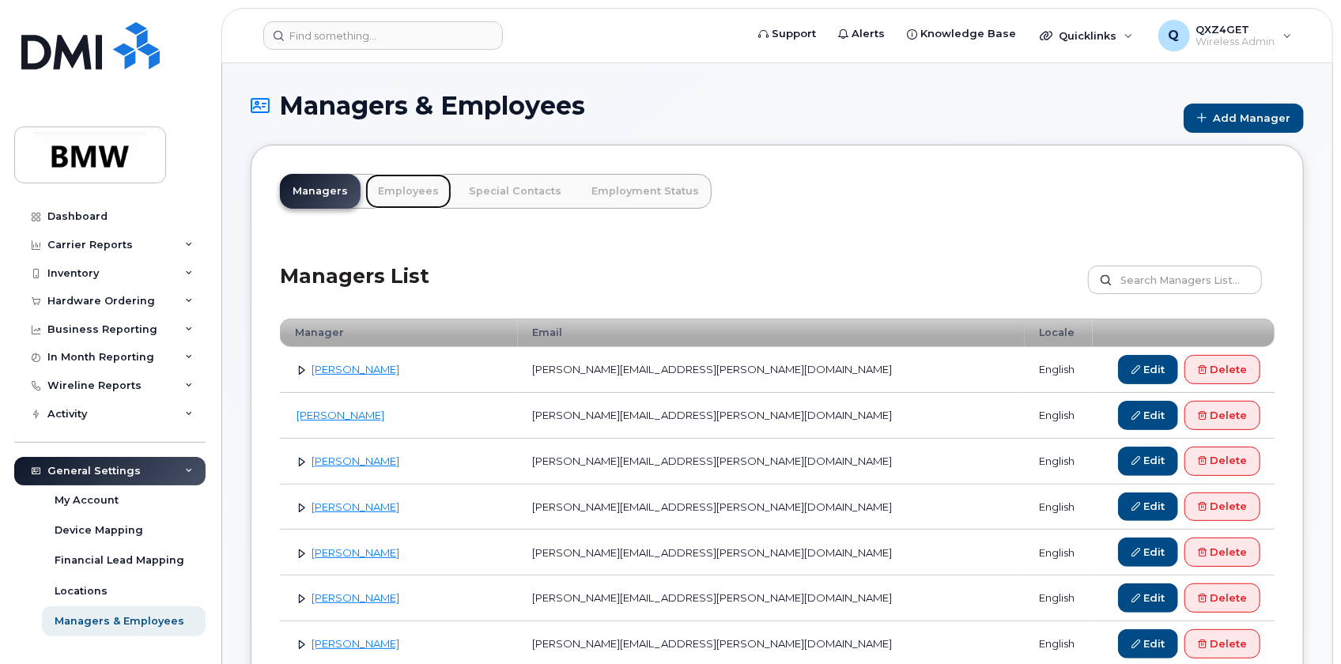
click at [390, 197] on link "Employees" at bounding box center [408, 191] width 86 height 35
